Goal: Task Accomplishment & Management: Complete application form

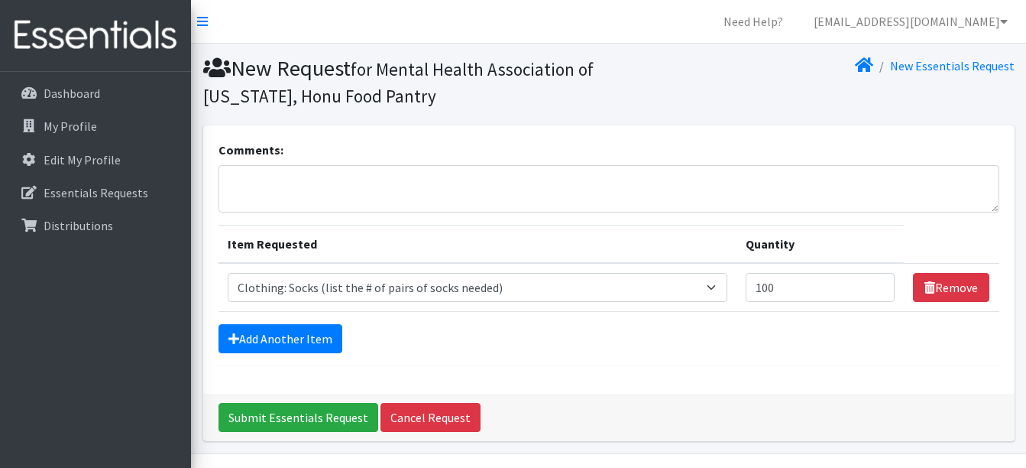
select select "12029"
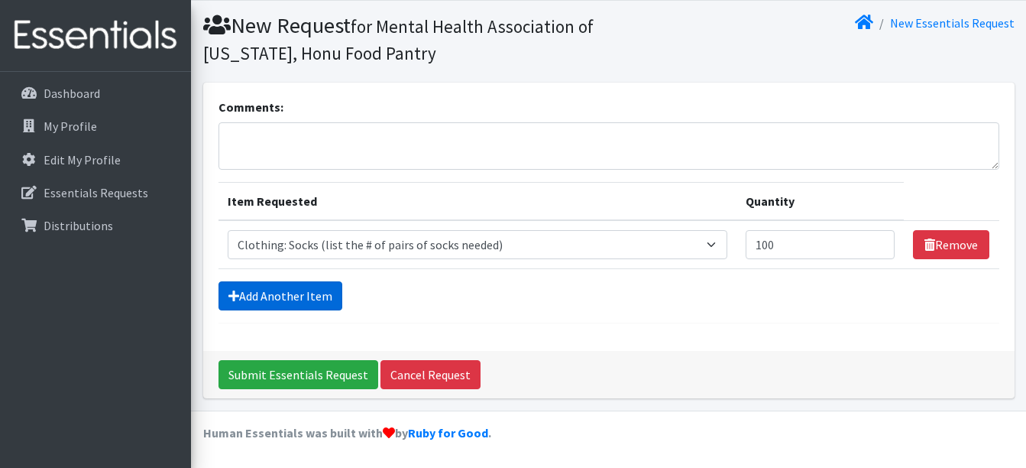
click at [315, 302] on link "Add Another Item" at bounding box center [281, 295] width 124 height 29
click at [240, 298] on link "Add Another Item" at bounding box center [281, 295] width 124 height 29
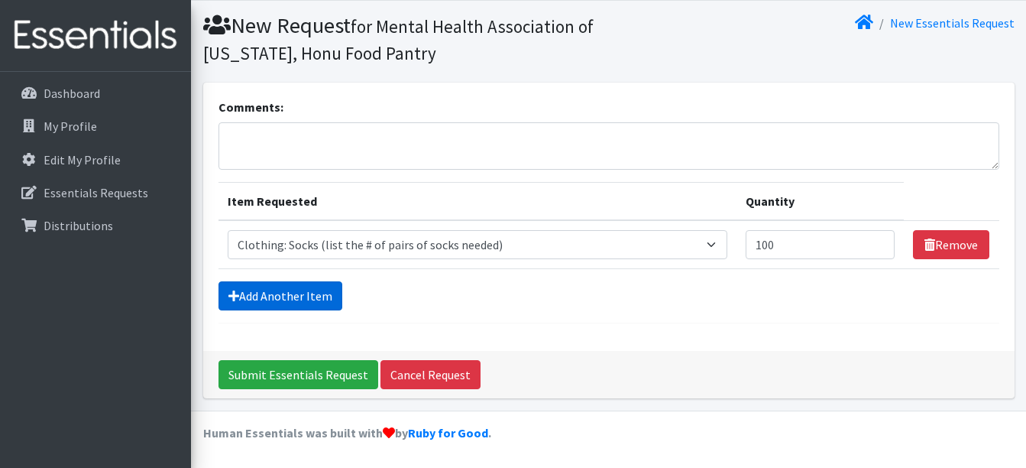
click at [240, 298] on link "Add Another Item" at bounding box center [281, 295] width 124 height 29
click at [320, 291] on link "Add Another Item" at bounding box center [281, 295] width 124 height 29
click at [264, 297] on link "Add Another Item" at bounding box center [281, 295] width 124 height 29
click at [305, 302] on link "Add Another Item" at bounding box center [281, 295] width 124 height 29
click at [901, 99] on div "Comments:" at bounding box center [609, 134] width 781 height 72
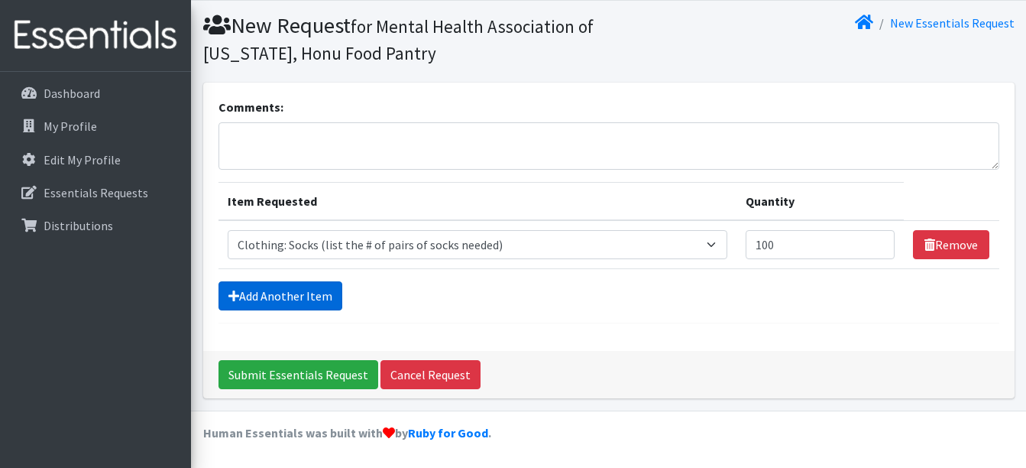
click at [280, 291] on link "Add Another Item" at bounding box center [281, 295] width 124 height 29
click at [288, 306] on link "Add Another Item" at bounding box center [281, 295] width 124 height 29
drag, startPoint x: 288, startPoint y: 306, endPoint x: 262, endPoint y: 288, distance: 31.4
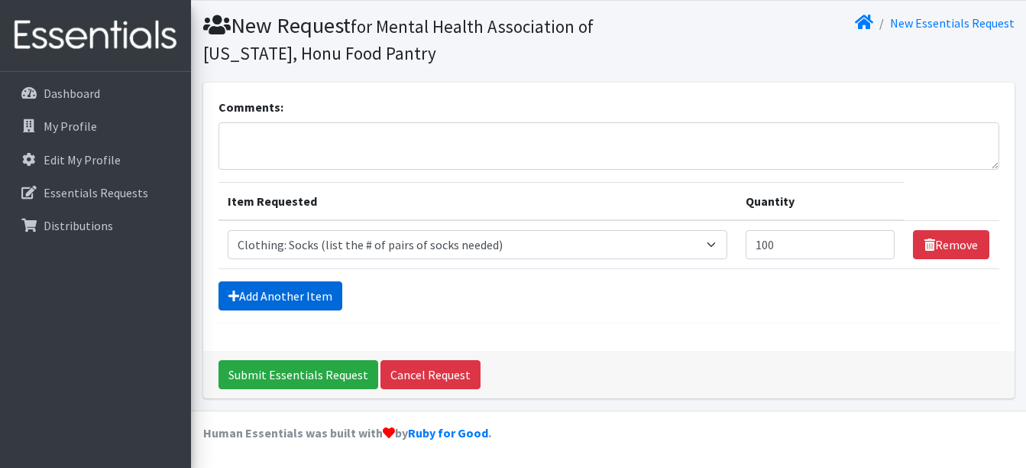
click at [262, 288] on link "Add Another Item" at bounding box center [281, 295] width 124 height 29
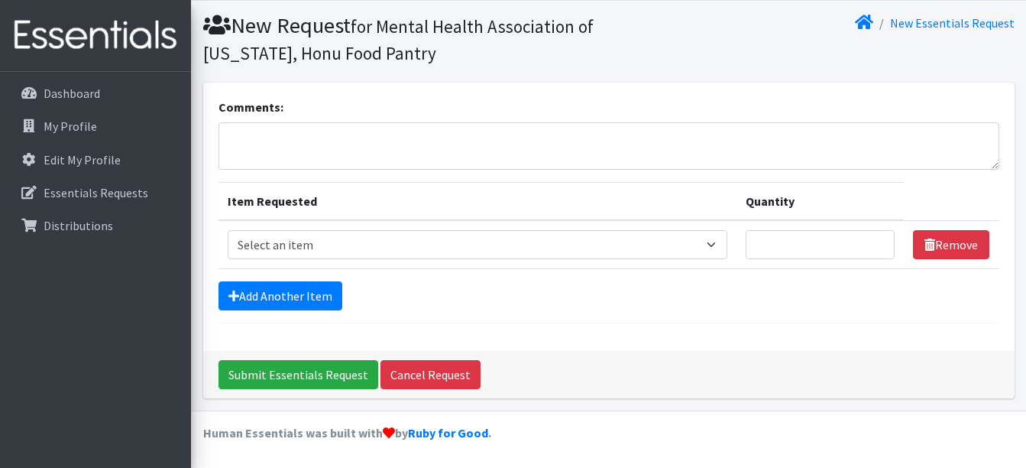
scroll to position [43, 0]
click at [437, 239] on select "Select an item Clothing: Socks (list the # of pairs of socks needed) Kit: Laund…" at bounding box center [478, 244] width 501 height 29
select select "12029"
click at [228, 230] on select "Select an item Clothing: Socks (list the # of pairs of socks needed) Kit: Laund…" at bounding box center [478, 244] width 501 height 29
click at [796, 239] on input "Quantity" at bounding box center [820, 244] width 149 height 29
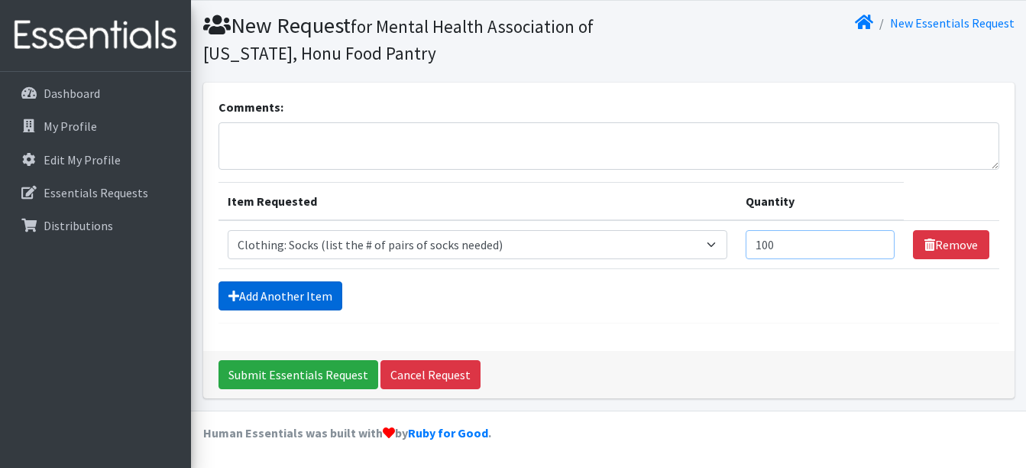
type input "100"
click at [284, 284] on link "Add Another Item" at bounding box center [281, 295] width 124 height 29
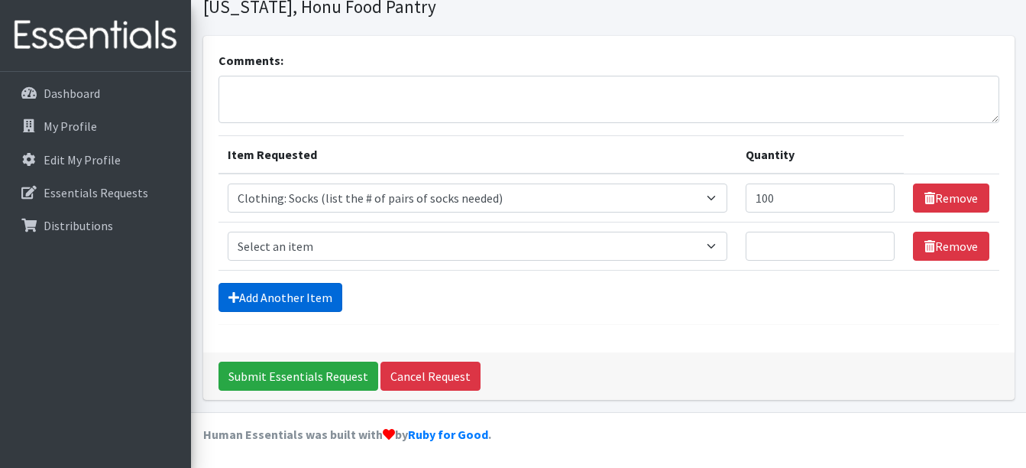
scroll to position [91, 0]
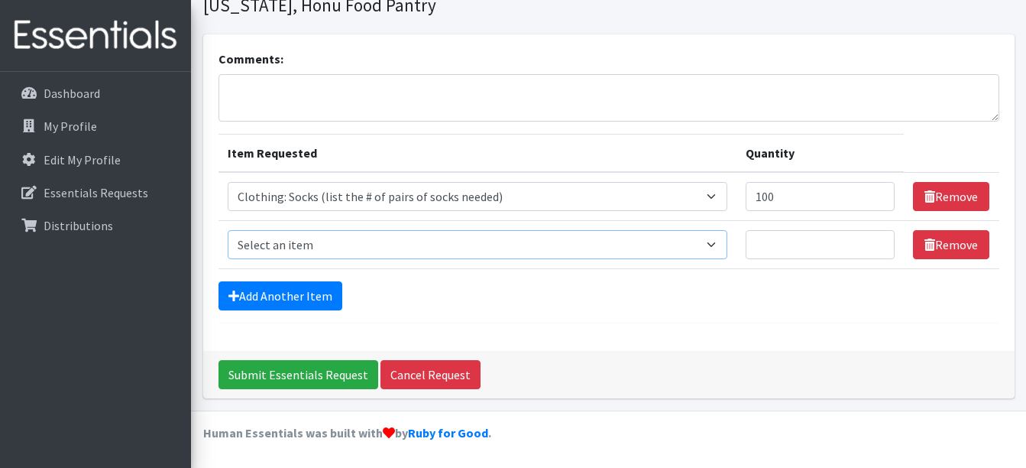
click at [323, 244] on select "Select an item Clothing: Socks (list the # of pairs of socks needed) Kit: Laund…" at bounding box center [478, 244] width 501 height 29
select select "15113"
click at [228, 230] on select "Select an item Clothing: Socks (list the # of pairs of socks needed) Kit: Laund…" at bounding box center [478, 244] width 501 height 29
click at [858, 247] on input "Quantity" at bounding box center [820, 244] width 149 height 29
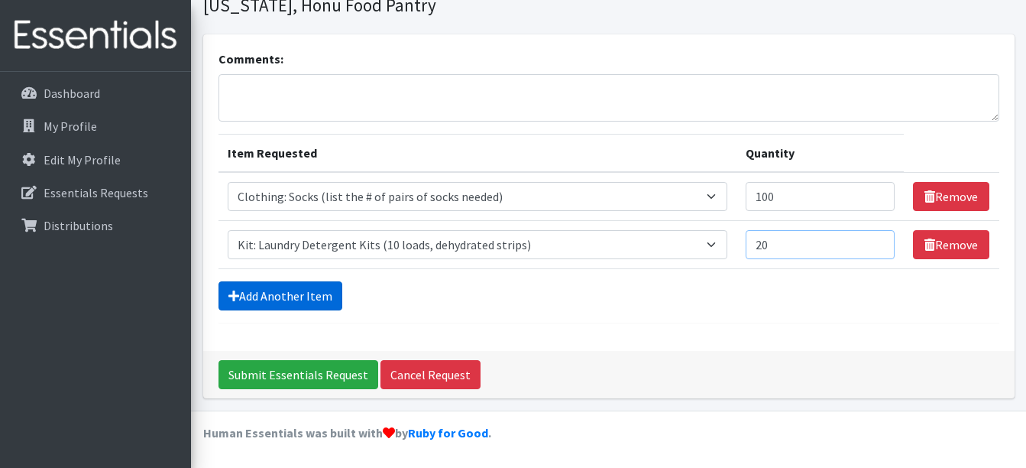
type input "20"
click at [274, 299] on link "Add Another Item" at bounding box center [281, 295] width 124 height 29
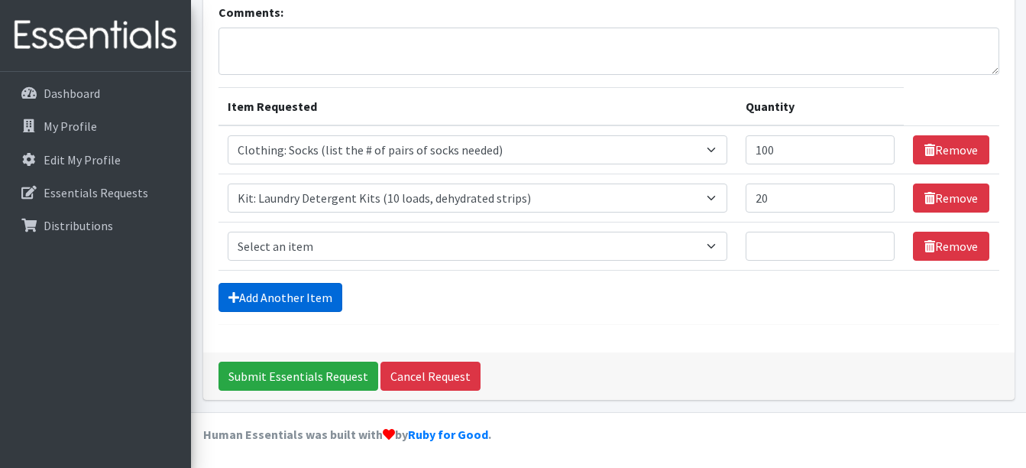
scroll to position [139, 0]
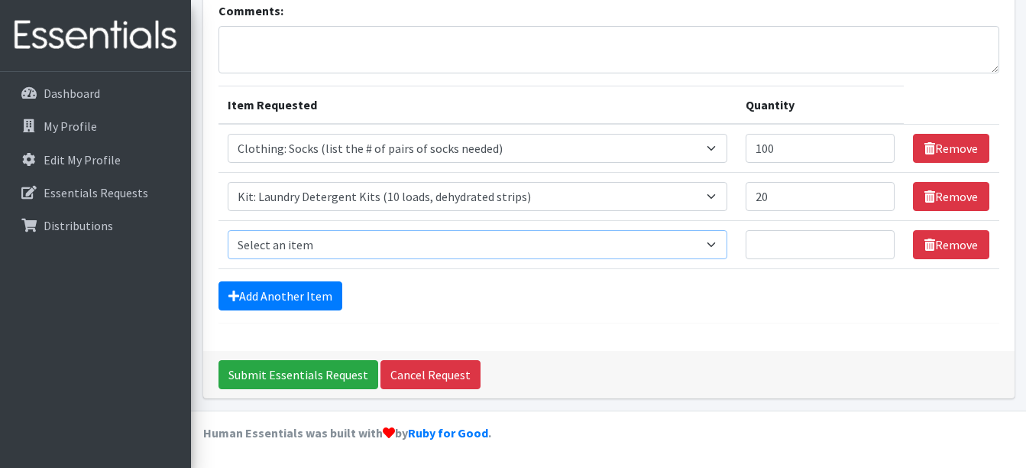
click at [335, 237] on select "Select an item Clothing: Socks (list the # of pairs of socks needed) Kit: Laund…" at bounding box center [478, 244] width 501 height 29
select select "12838"
click at [228, 230] on select "Select an item Clothing: Socks (list the # of pairs of socks needed) Kit: Laund…" at bounding box center [478, 244] width 501 height 29
click at [769, 240] on input "Quantity" at bounding box center [820, 244] width 149 height 29
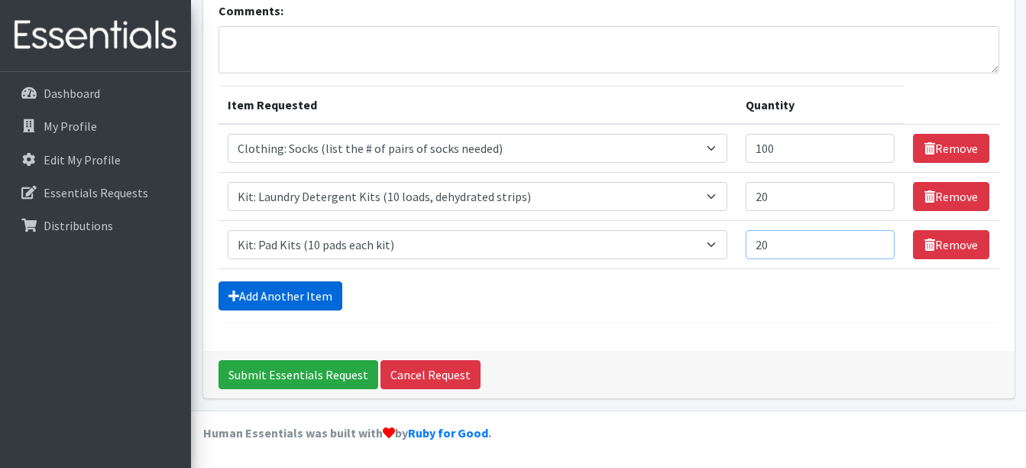
type input "20"
click at [255, 303] on link "Add Another Item" at bounding box center [281, 295] width 124 height 29
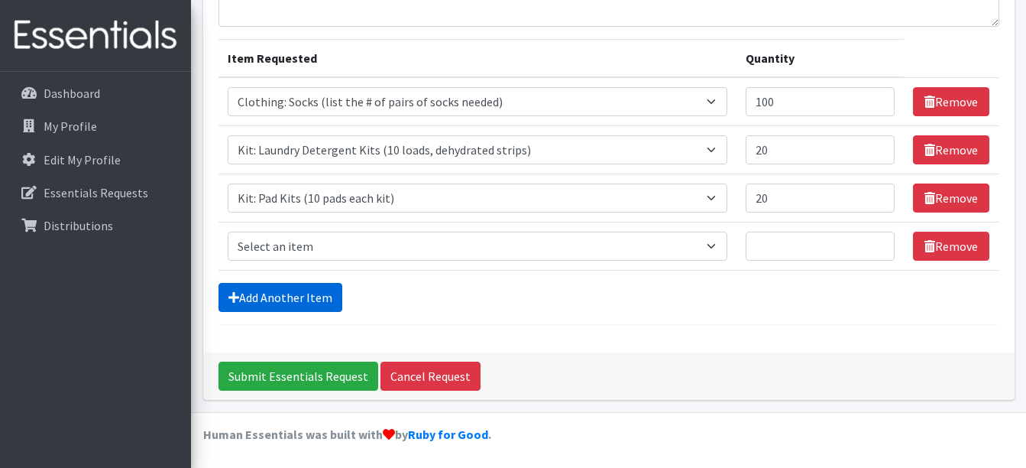
scroll to position [187, 0]
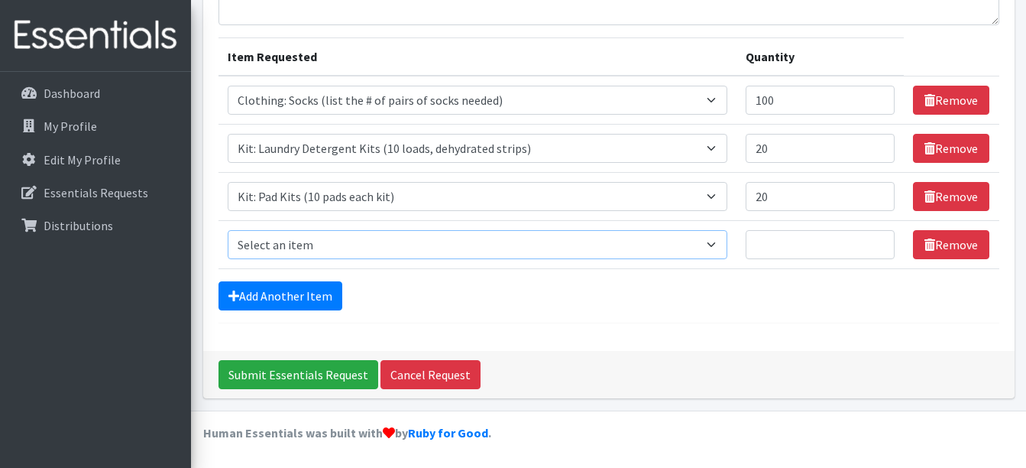
click at [337, 247] on select "Select an item Clothing: Socks (list the # of pairs of socks needed) Kit: Laund…" at bounding box center [478, 244] width 501 height 29
select select "12333"
click at [228, 230] on select "Select an item Clothing: Socks (list the # of pairs of socks needed) Kit: Laund…" at bounding box center [478, 244] width 501 height 29
click at [792, 248] on input "Quantity" at bounding box center [820, 244] width 149 height 29
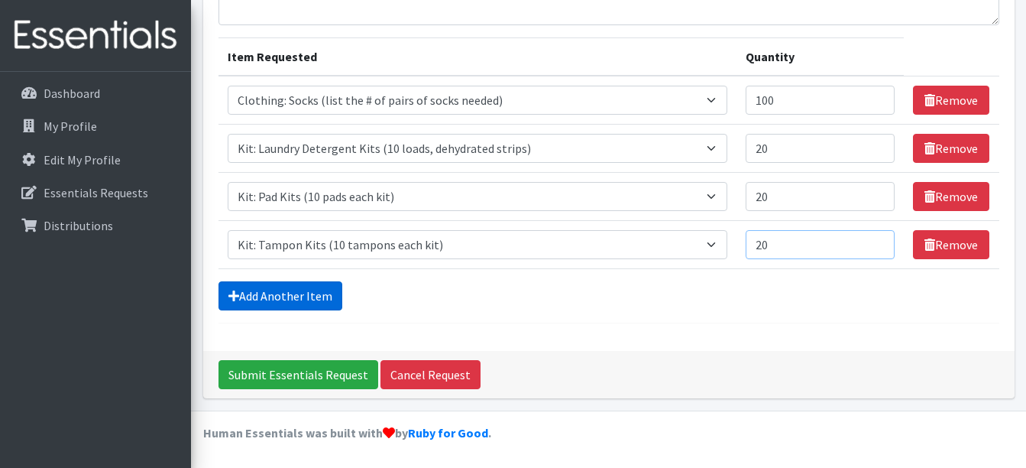
type input "20"
click at [307, 309] on link "Add Another Item" at bounding box center [281, 295] width 124 height 29
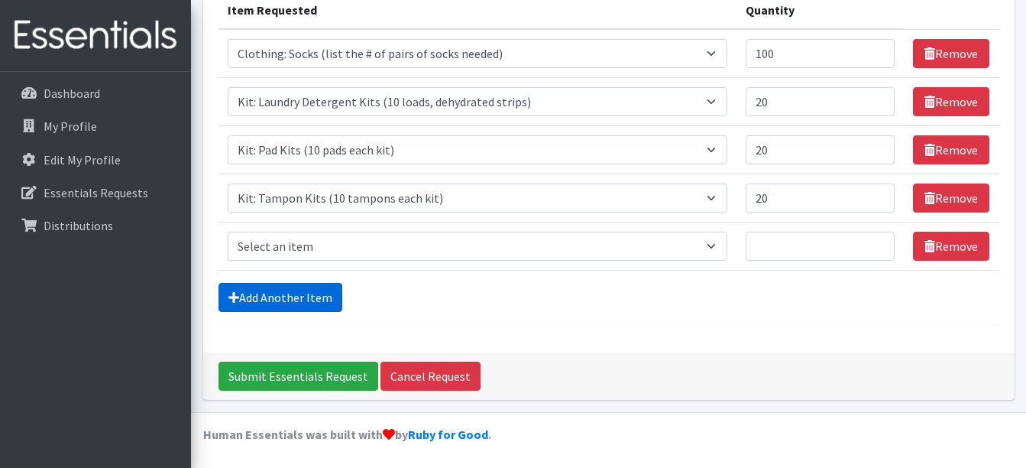
scroll to position [235, 0]
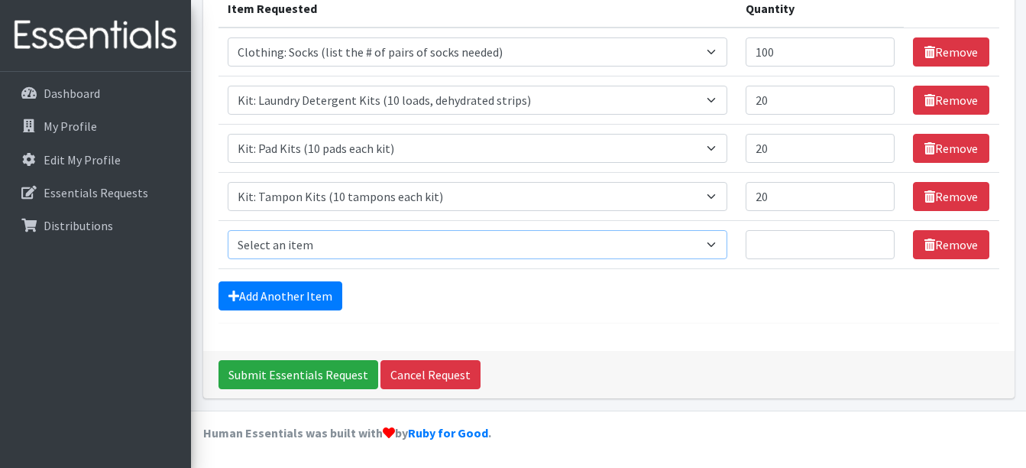
click at [365, 235] on select "Select an item Clothing: Socks (list the # of pairs of socks needed) Kit: Laund…" at bounding box center [478, 244] width 501 height 29
select select "15548"
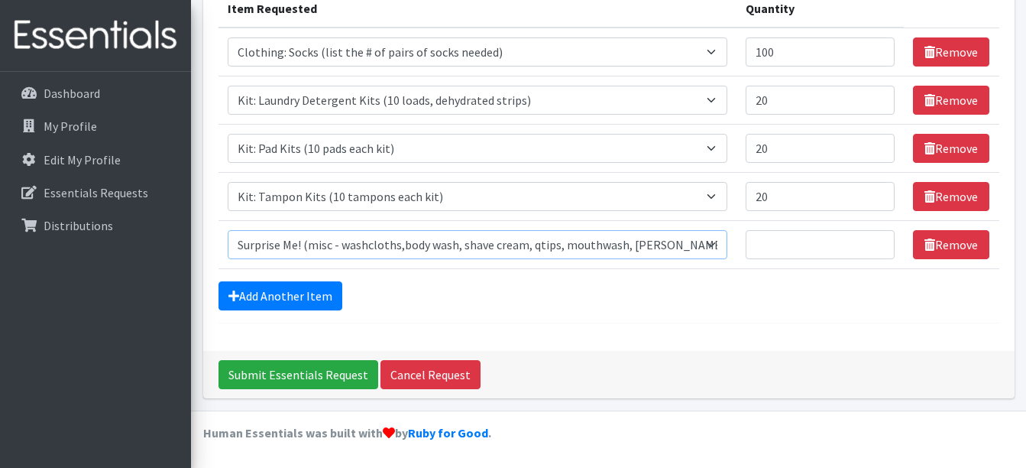
click at [228, 230] on select "Select an item Clothing: Socks (list the # of pairs of socks needed) Kit: Laund…" at bounding box center [478, 244] width 501 height 29
click at [791, 256] on input "Quantity" at bounding box center [820, 244] width 149 height 29
type input "30"
click at [313, 295] on link "Add Another Item" at bounding box center [281, 295] width 124 height 29
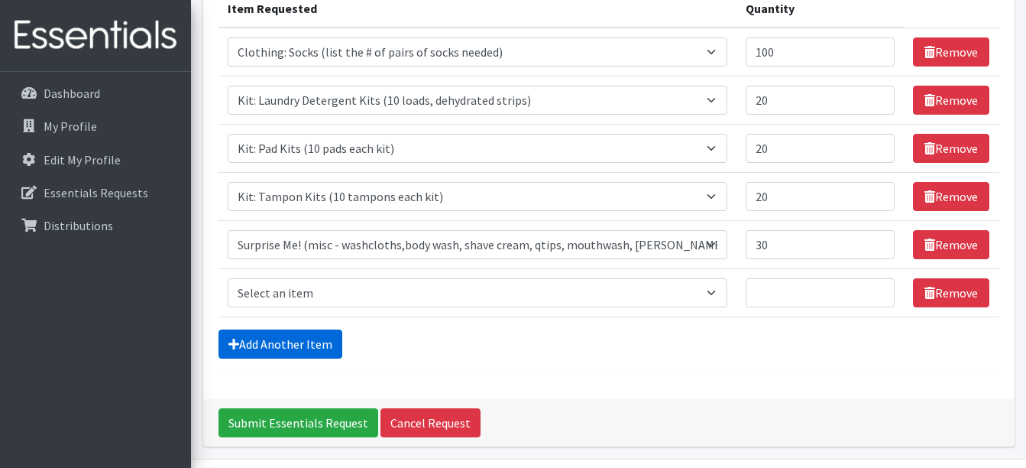
scroll to position [284, 0]
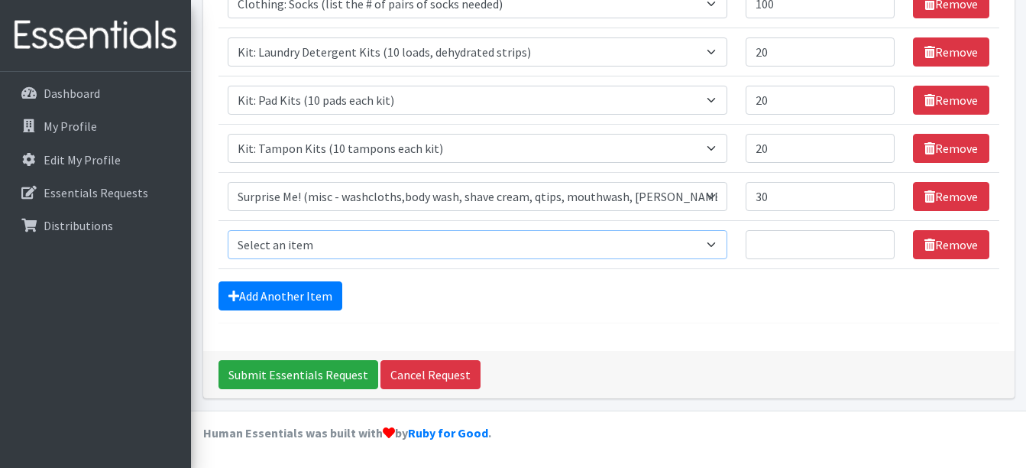
click at [375, 243] on select "Select an item Clothing: Socks (list the # of pairs of socks needed) Kit: Laund…" at bounding box center [478, 244] width 501 height 29
select select "15548"
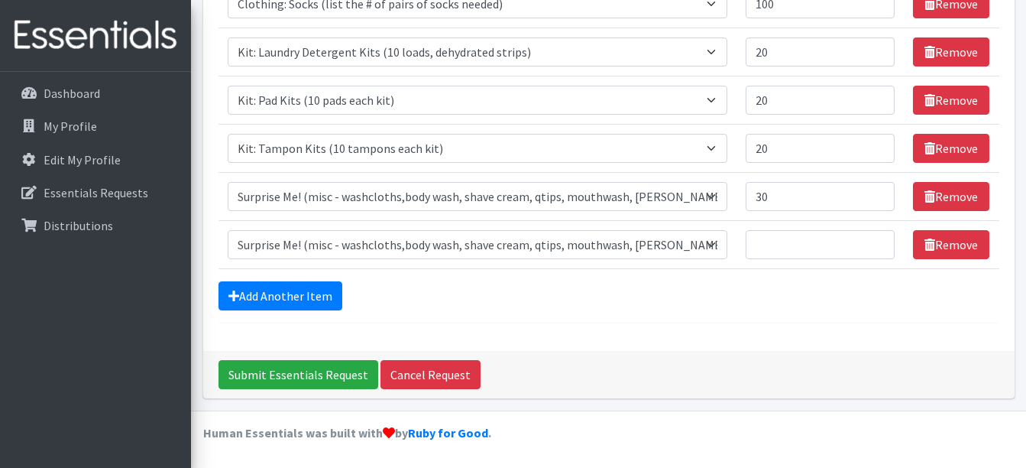
click at [812, 292] on div "Add Another Item" at bounding box center [609, 295] width 781 height 29
click at [941, 240] on link "Remove" at bounding box center [951, 244] width 76 height 29
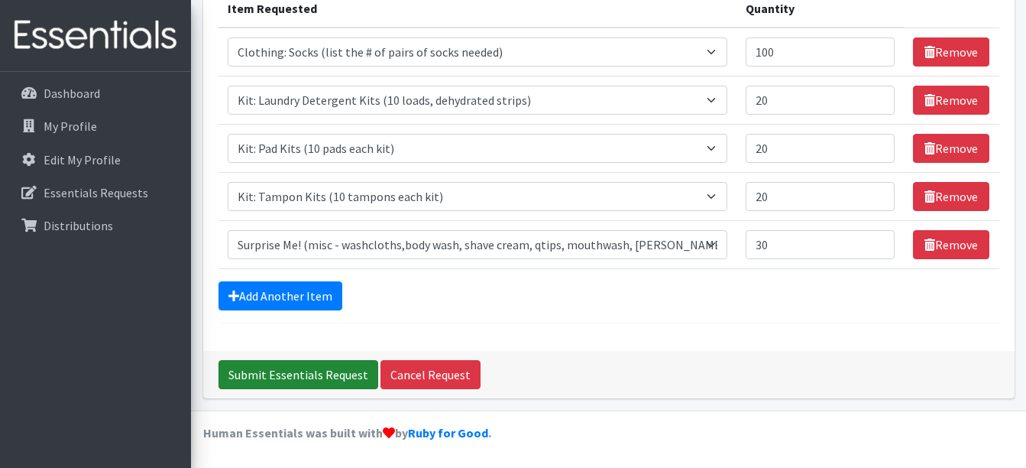
click at [310, 381] on input "Submit Essentials Request" at bounding box center [299, 374] width 160 height 29
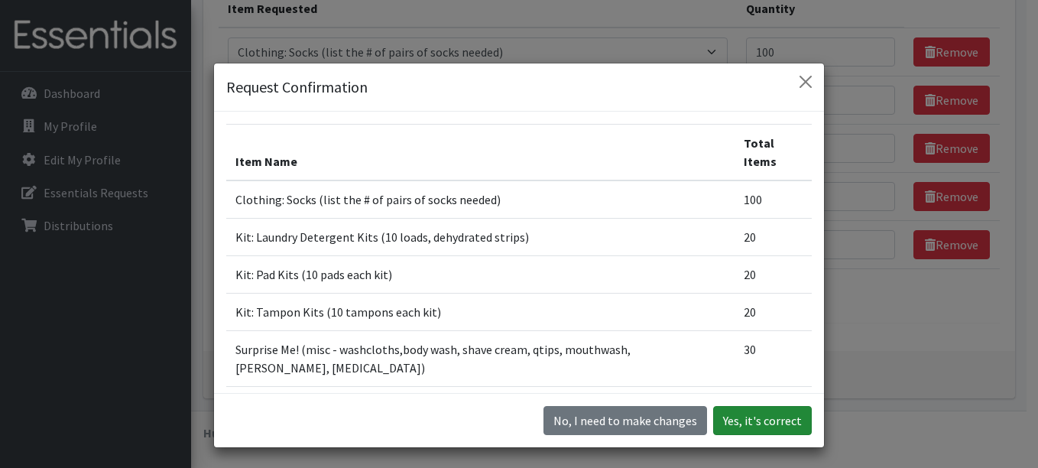
click at [750, 419] on button "Yes, it's correct" at bounding box center [762, 420] width 99 height 29
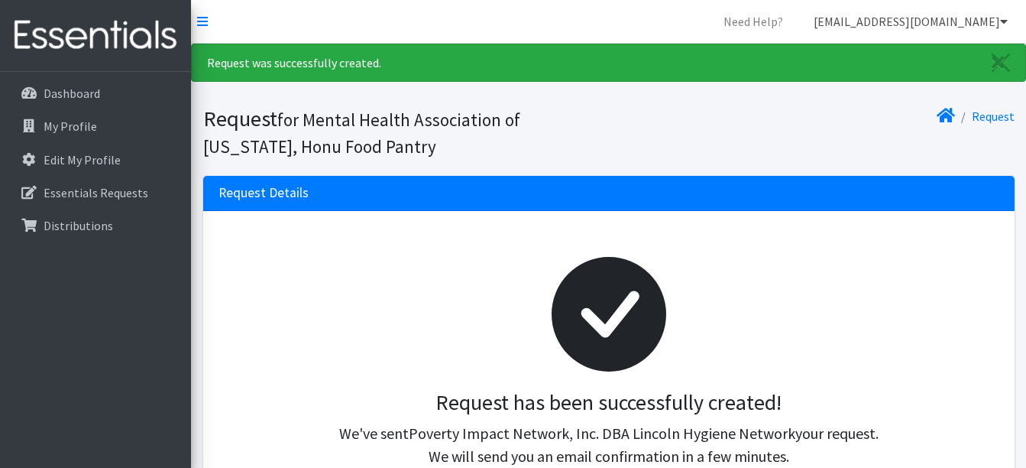
click at [1006, 23] on icon at bounding box center [1004, 21] width 8 height 12
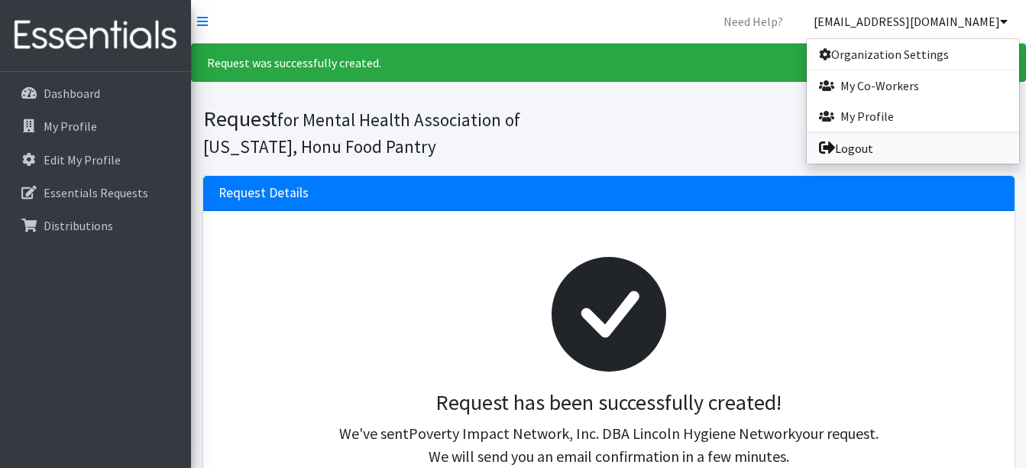
click at [882, 137] on link "Logout" at bounding box center [913, 148] width 212 height 31
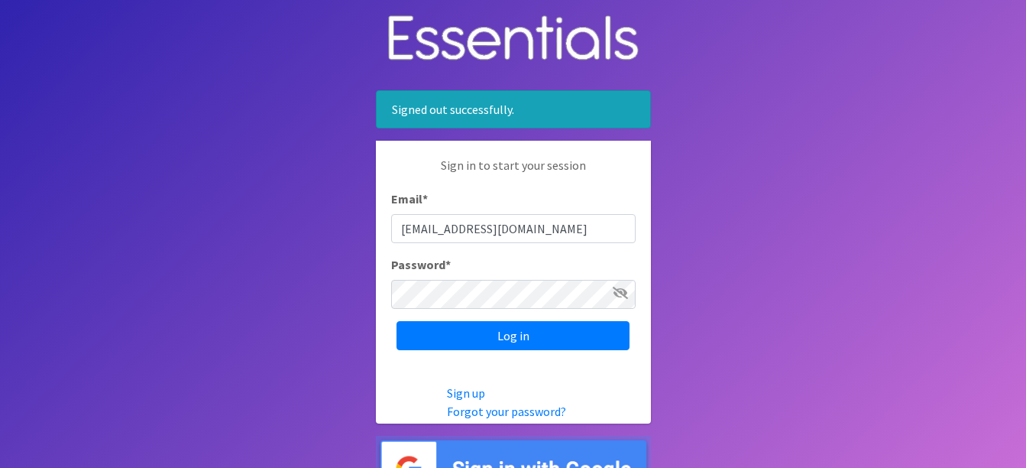
drag, startPoint x: 541, startPoint y: 230, endPoint x: 239, endPoint y: 258, distance: 303.1
click at [239, 258] on body "Signed out successfully. Sign in to start your session Email * sthrasher@mha-ne…" at bounding box center [513, 251] width 1026 height 502
type input "ekpineda83@live.com"
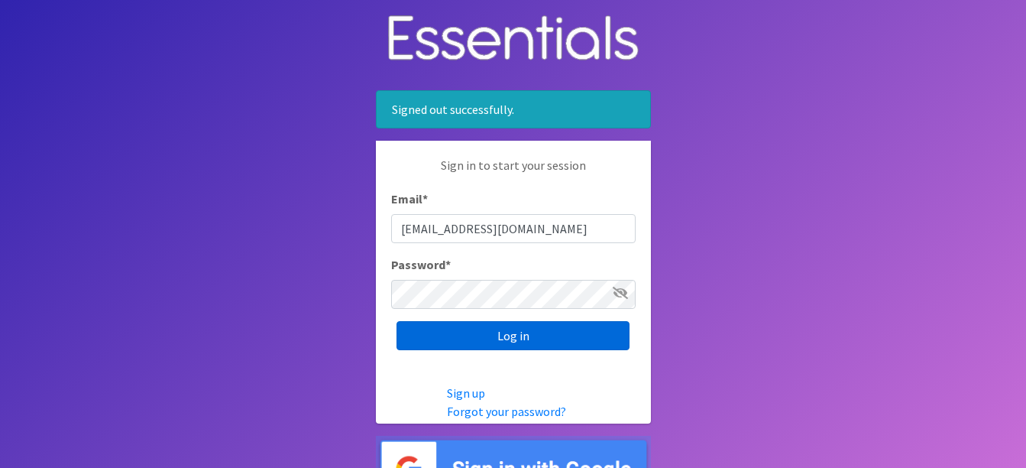
click at [492, 331] on input "Log in" at bounding box center [513, 335] width 233 height 29
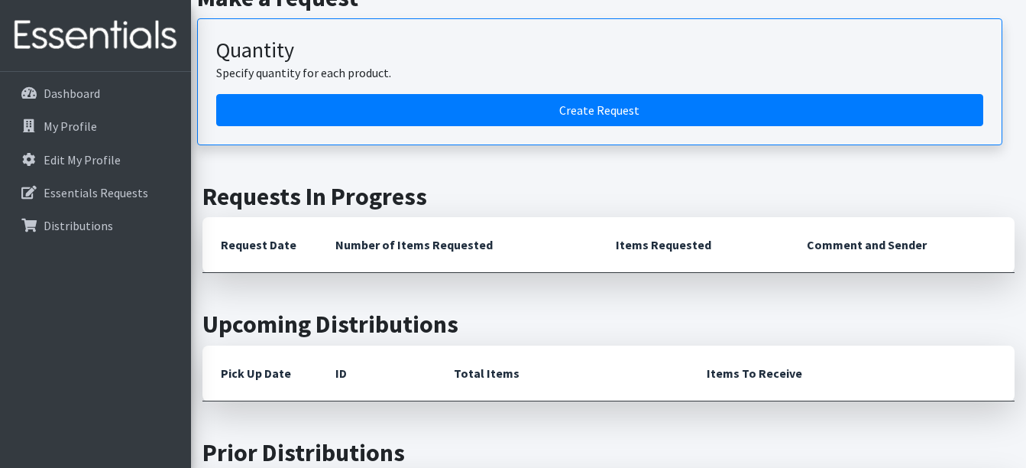
scroll to position [272, 0]
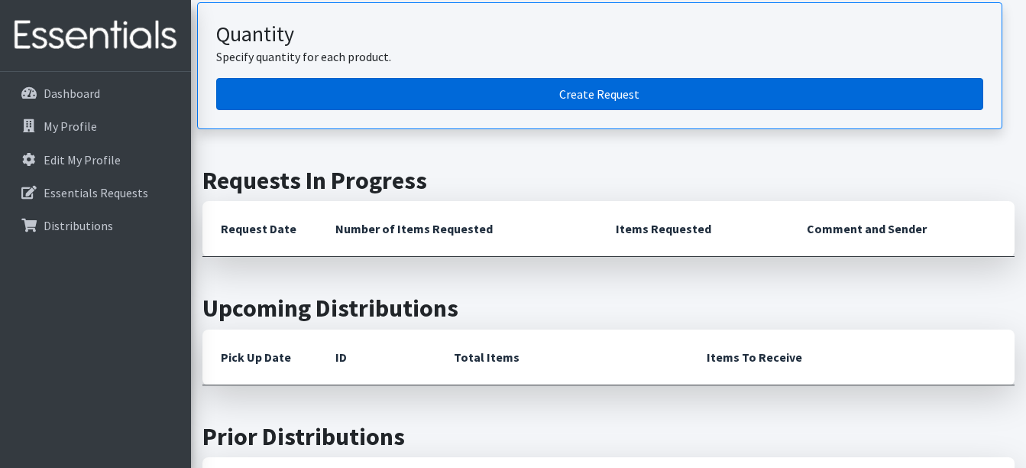
click at [627, 98] on link "Create Request" at bounding box center [599, 94] width 767 height 32
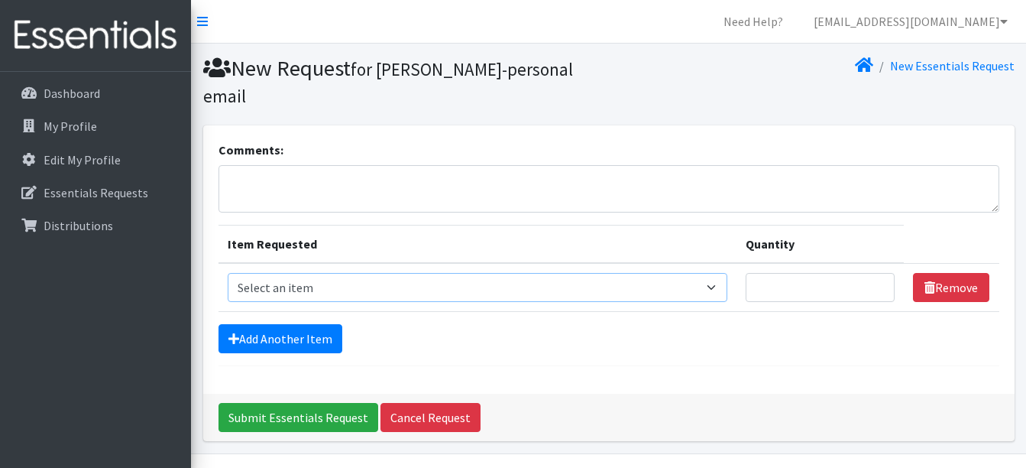
click at [376, 273] on select "Select an item Clothing: Socks (list the # of pairs of socks needed) Kit: Laund…" at bounding box center [478, 287] width 501 height 29
select select "12029"
click at [228, 273] on select "Select an item Clothing: Socks (list the # of pairs of socks needed) Kit: Laund…" at bounding box center [478, 287] width 501 height 29
click at [779, 273] on input "Quantity" at bounding box center [820, 287] width 149 height 29
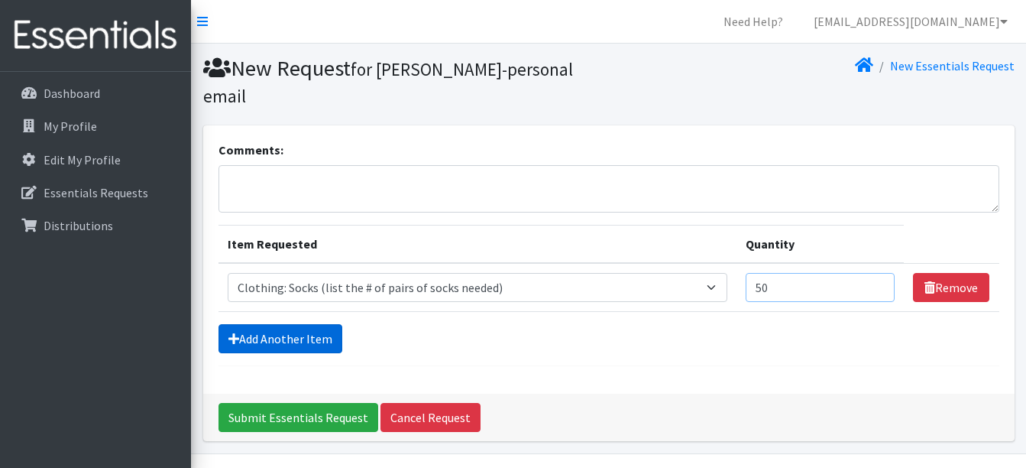
type input "50"
click at [305, 324] on link "Add Another Item" at bounding box center [281, 338] width 124 height 29
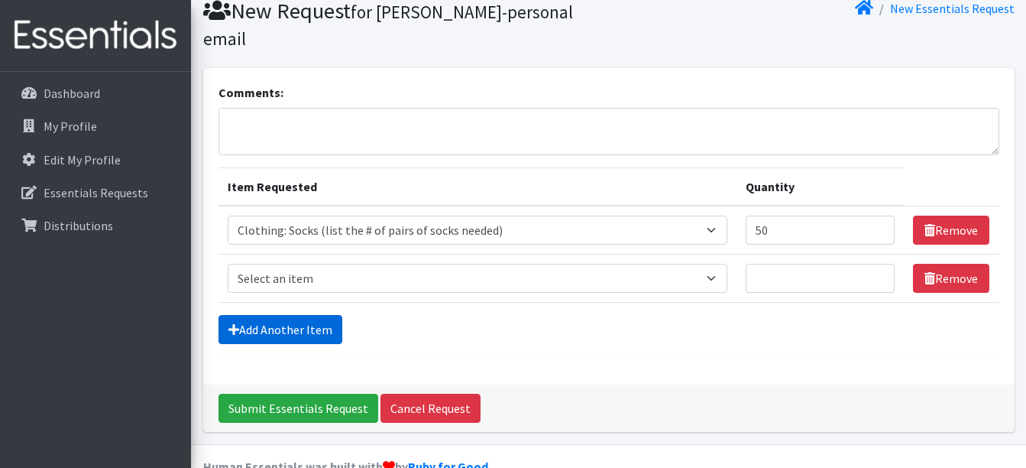
scroll to position [65, 0]
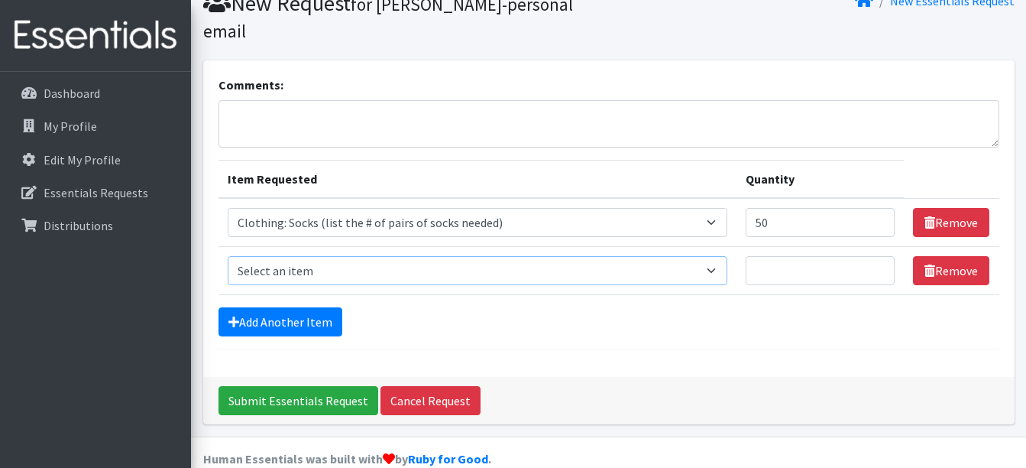
click at [342, 256] on select "Select an item Clothing: Socks (list the # of pairs of socks needed) Kit: Laund…" at bounding box center [478, 270] width 501 height 29
select select "15558"
click at [228, 256] on select "Select an item Clothing: Socks (list the # of pairs of socks needed) Kit: Laund…" at bounding box center [478, 270] width 501 height 29
click at [808, 256] on input "Quantity" at bounding box center [820, 270] width 149 height 29
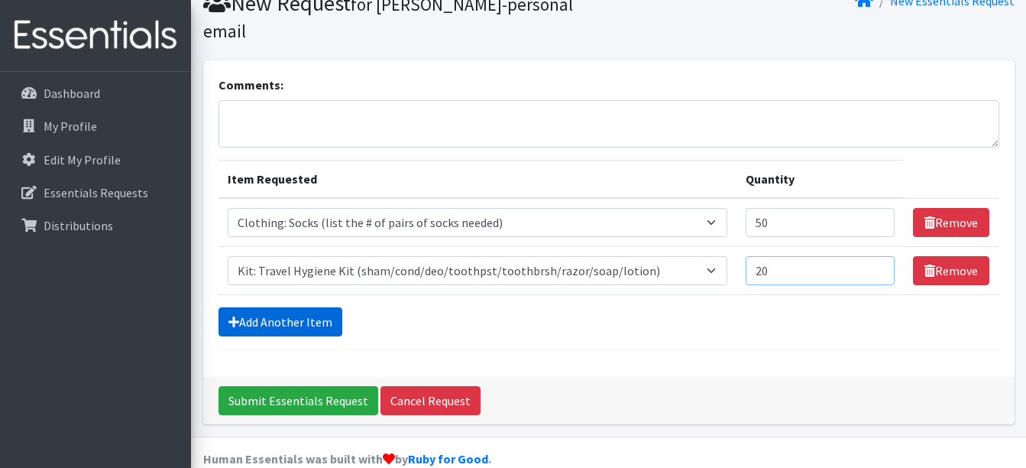
type input "20"
click at [298, 307] on link "Add Another Item" at bounding box center [281, 321] width 124 height 29
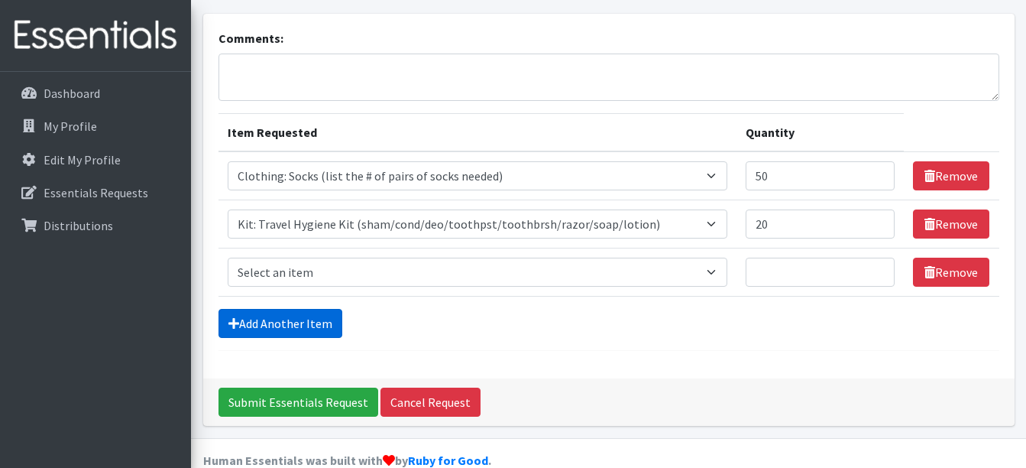
scroll to position [113, 0]
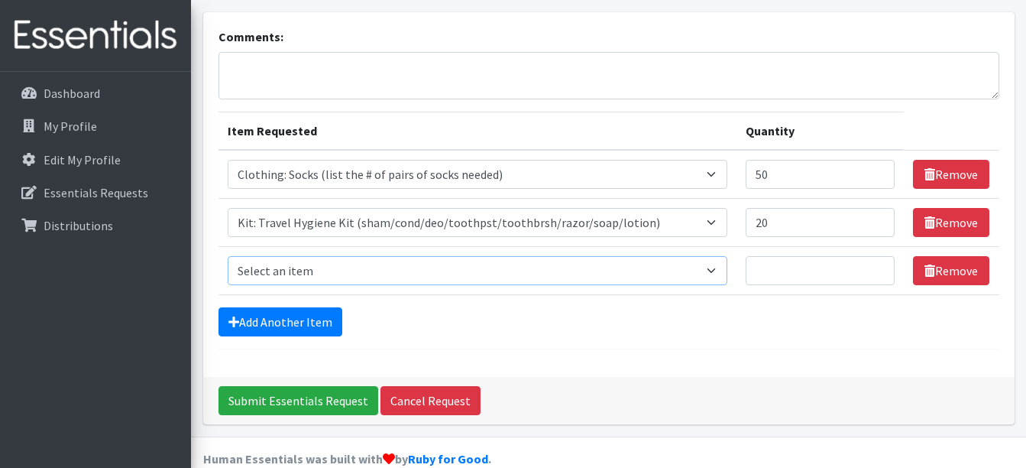
click at [482, 256] on select "Select an item Clothing: Socks (list the # of pairs of socks needed) Kit: Laund…" at bounding box center [478, 270] width 501 height 29
click at [228, 256] on select "Select an item Clothing: Socks (list the # of pairs of socks needed) Kit: Laund…" at bounding box center [478, 270] width 501 height 29
click at [682, 256] on select "Select an item Clothing: Socks (list the # of pairs of socks needed) Kit: Laund…" at bounding box center [478, 270] width 501 height 29
select select "15548"
click at [228, 256] on select "Select an item Clothing: Socks (list the # of pairs of socks needed) Kit: Laund…" at bounding box center [478, 270] width 501 height 29
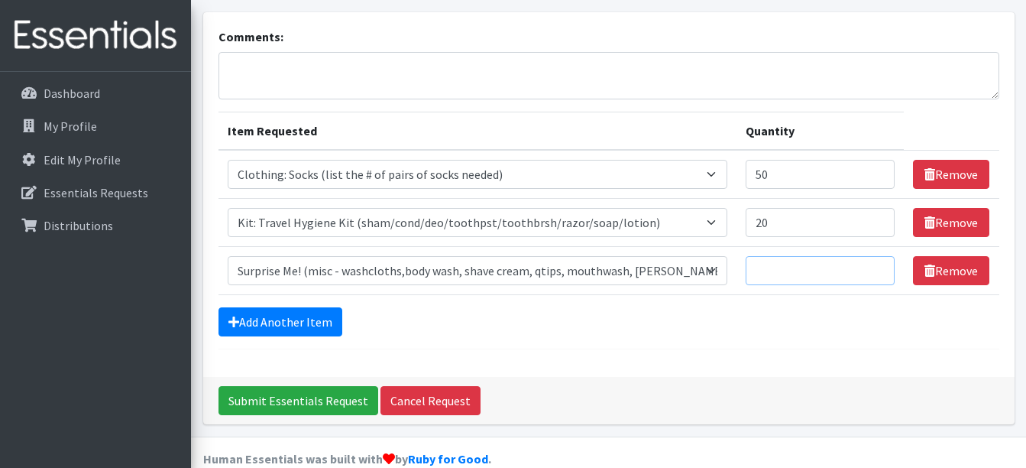
click at [786, 256] on input "Quantity" at bounding box center [820, 270] width 149 height 29
type input "20"
click at [322, 307] on link "Add Another Item" at bounding box center [281, 321] width 124 height 29
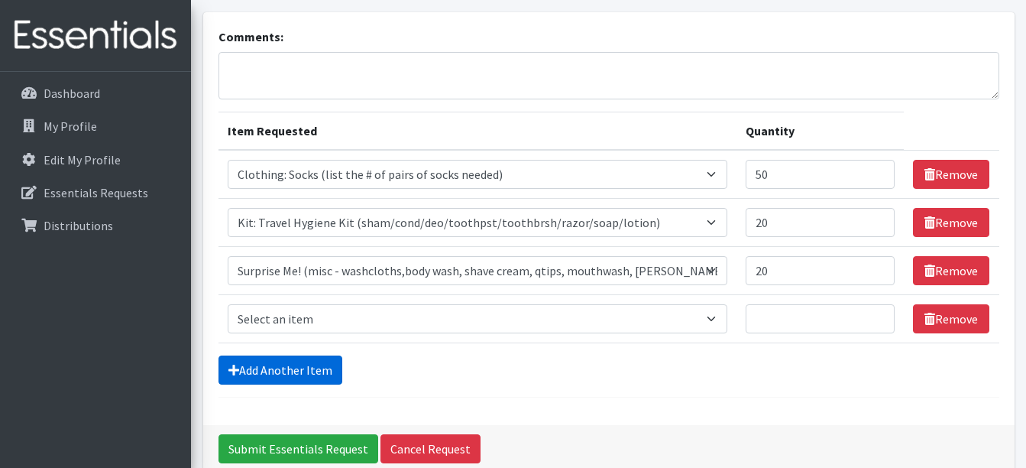
scroll to position [161, 0]
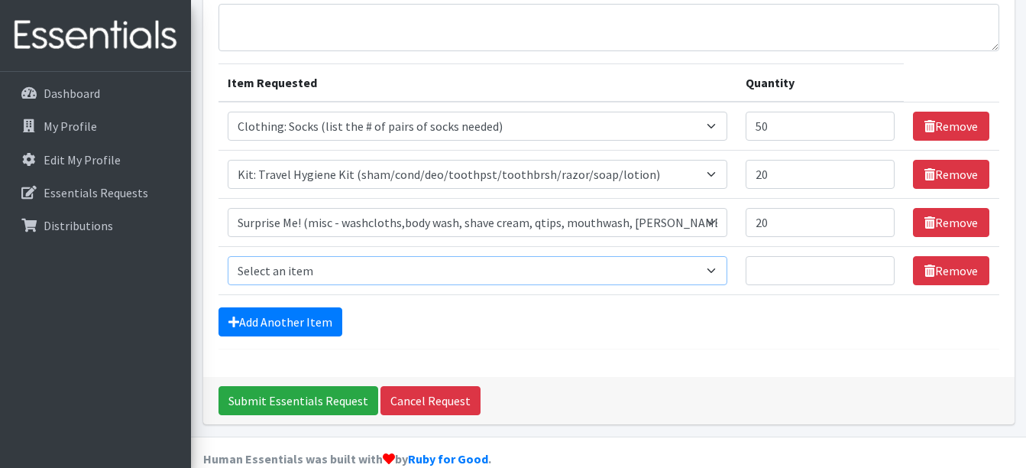
click at [336, 256] on select "Select an item Clothing: Socks (list the # of pairs of socks needed) Kit: Laund…" at bounding box center [478, 270] width 501 height 29
select select "12838"
click at [228, 256] on select "Select an item Clothing: Socks (list the # of pairs of socks needed) Kit: Laund…" at bounding box center [478, 270] width 501 height 29
click at [813, 256] on input "Quantity" at bounding box center [820, 270] width 149 height 29
type input "10"
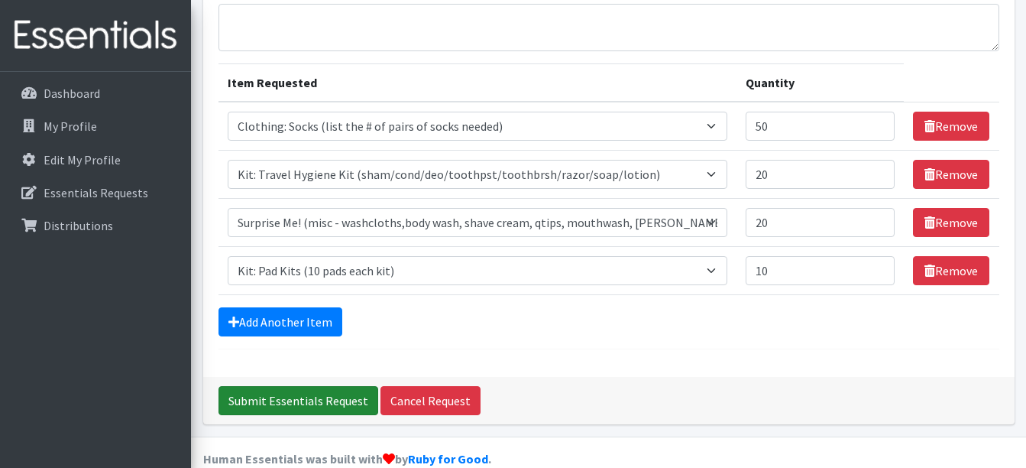
click at [334, 386] on input "Submit Essentials Request" at bounding box center [299, 400] width 160 height 29
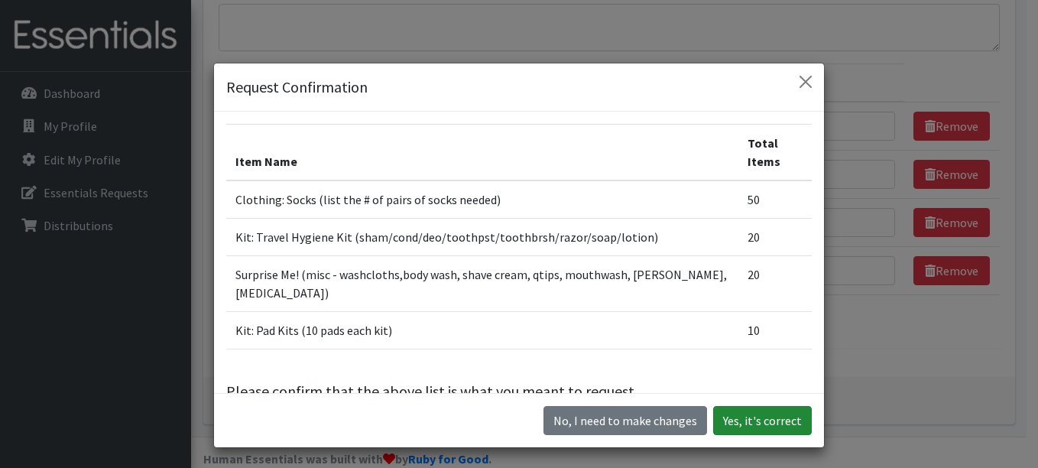
click at [792, 420] on button "Yes, it's correct" at bounding box center [762, 420] width 99 height 29
